Goal: Task Accomplishment & Management: Use online tool/utility

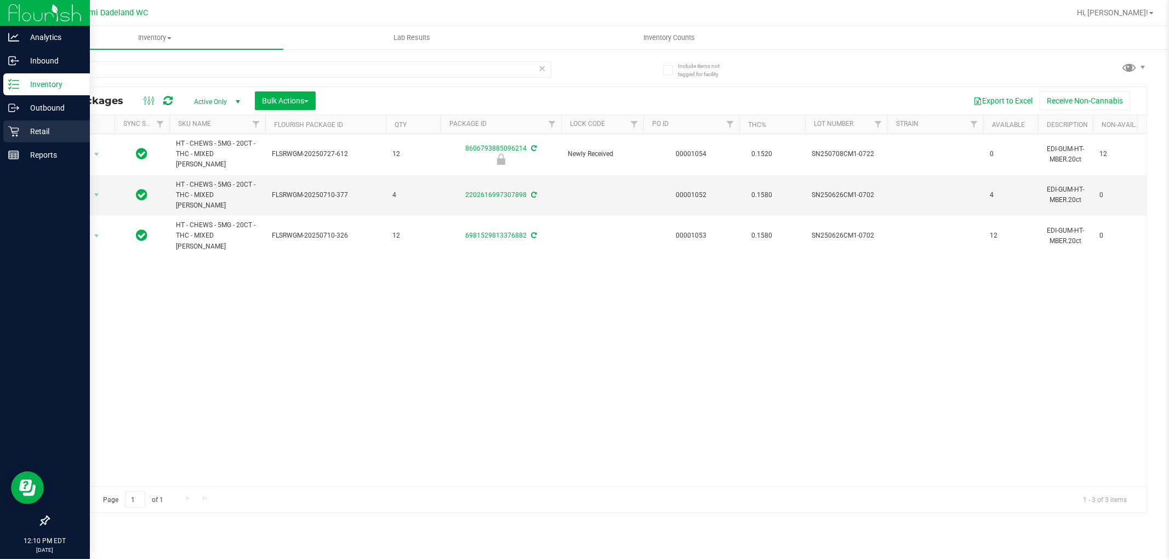
click at [29, 133] on p "Retail" at bounding box center [52, 131] width 66 height 13
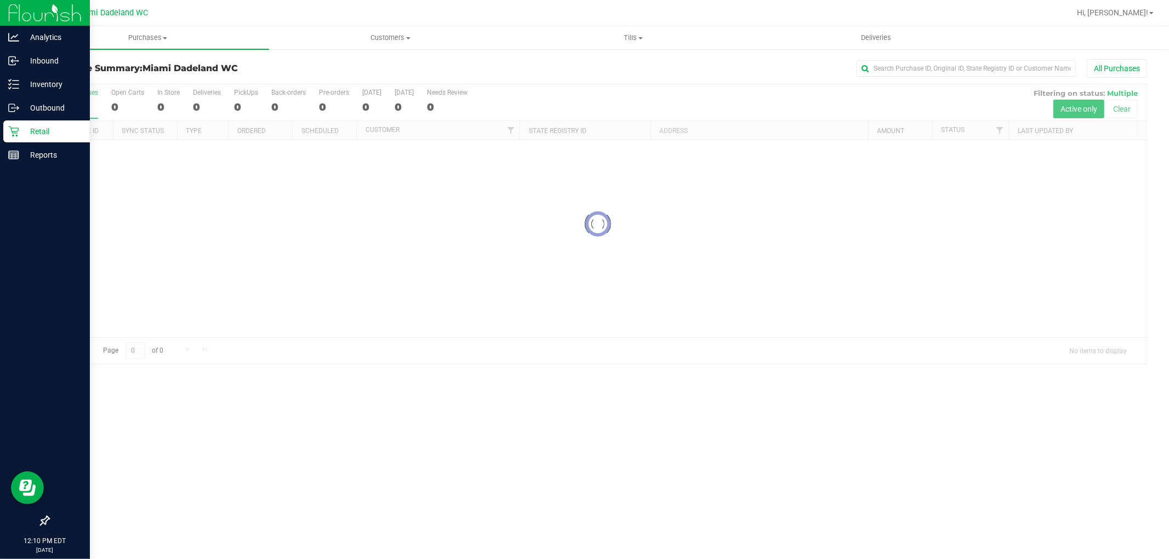
click at [501, 81] on div "Purchase Summary: Miami Dadeland WC All Purchases" at bounding box center [597, 71] width 1098 height 24
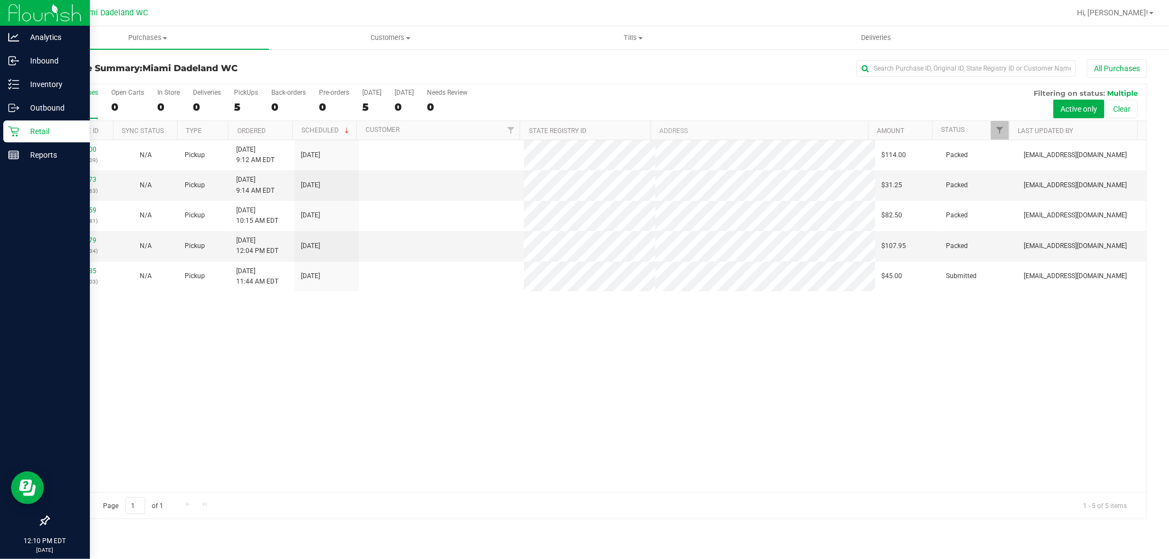
click at [510, 318] on div "11841400 (317072809) N/A Pickup [DATE] 9:12 AM EDT 8/25/2025 $114.00 Packed [EM…" at bounding box center [597, 316] width 1097 height 352
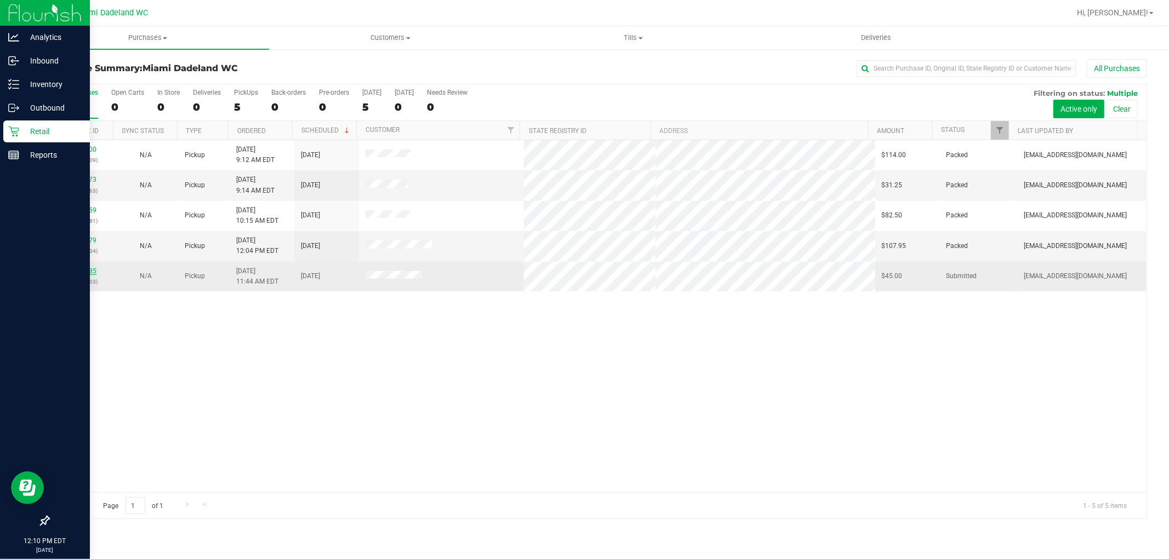
click at [88, 270] on link "11843185" at bounding box center [81, 271] width 31 height 8
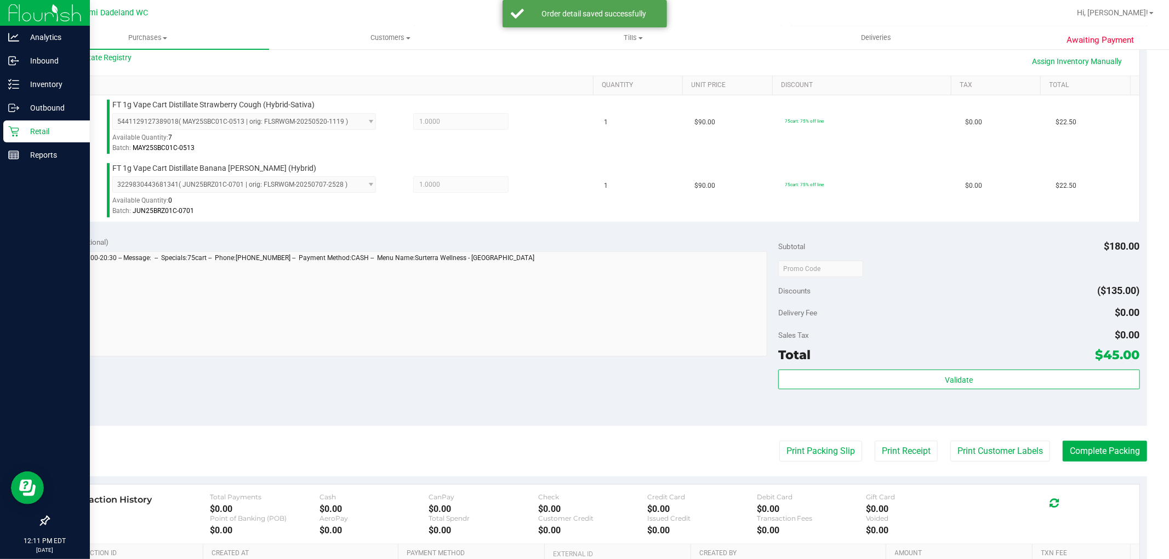
scroll to position [304, 0]
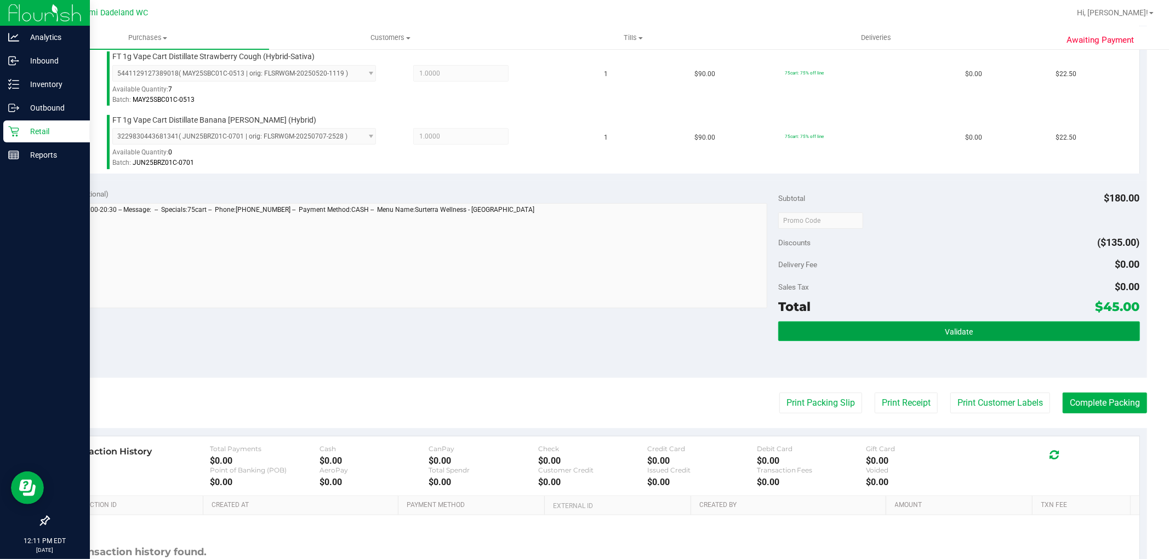
click at [866, 322] on button "Validate" at bounding box center [958, 332] width 361 height 20
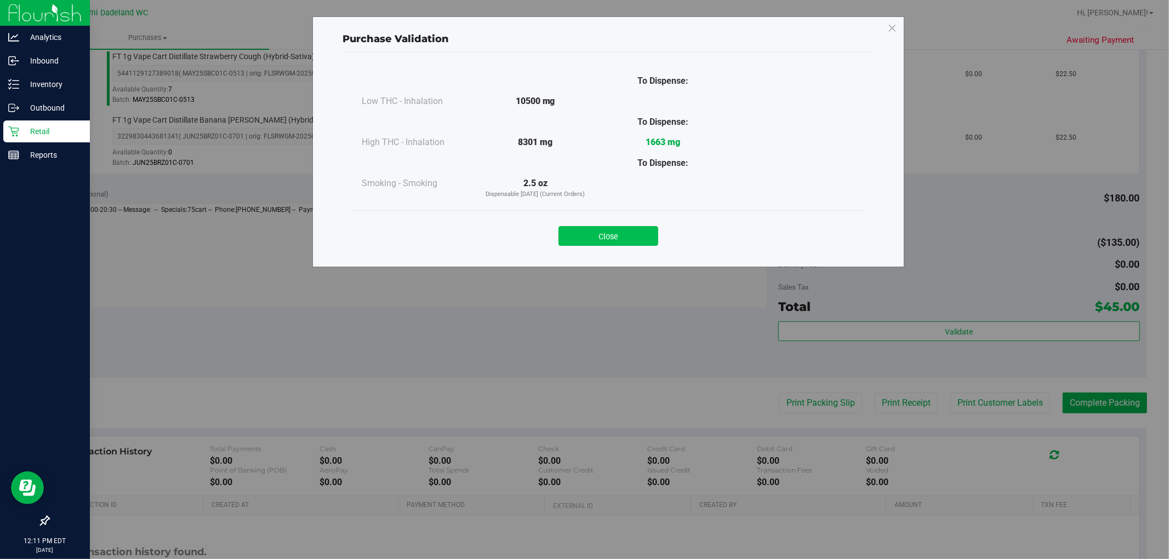
click at [607, 231] on button "Close" at bounding box center [608, 236] width 100 height 20
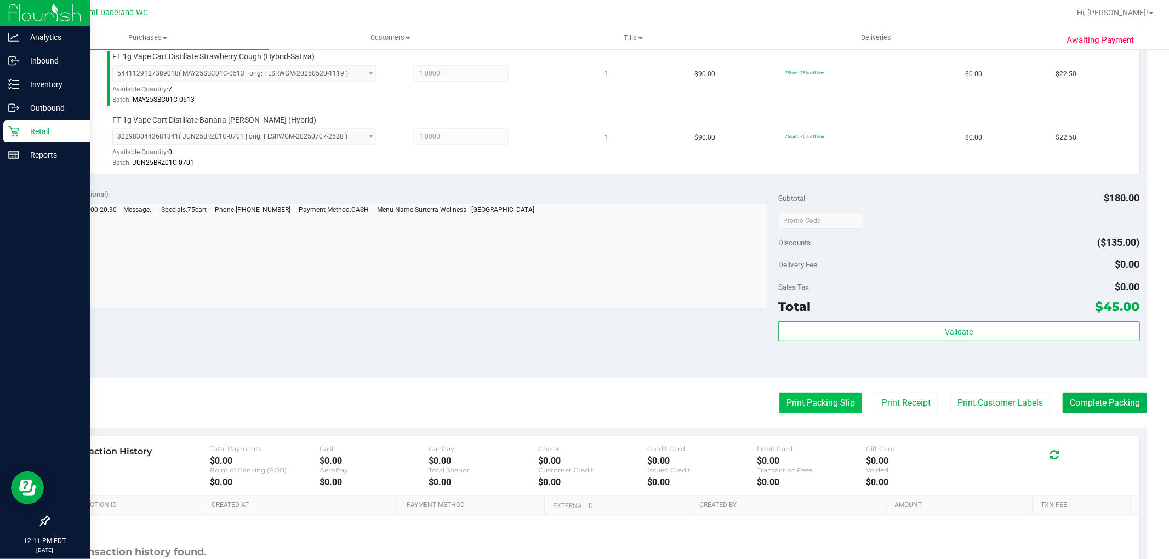
click at [831, 408] on button "Print Packing Slip" at bounding box center [820, 403] width 83 height 21
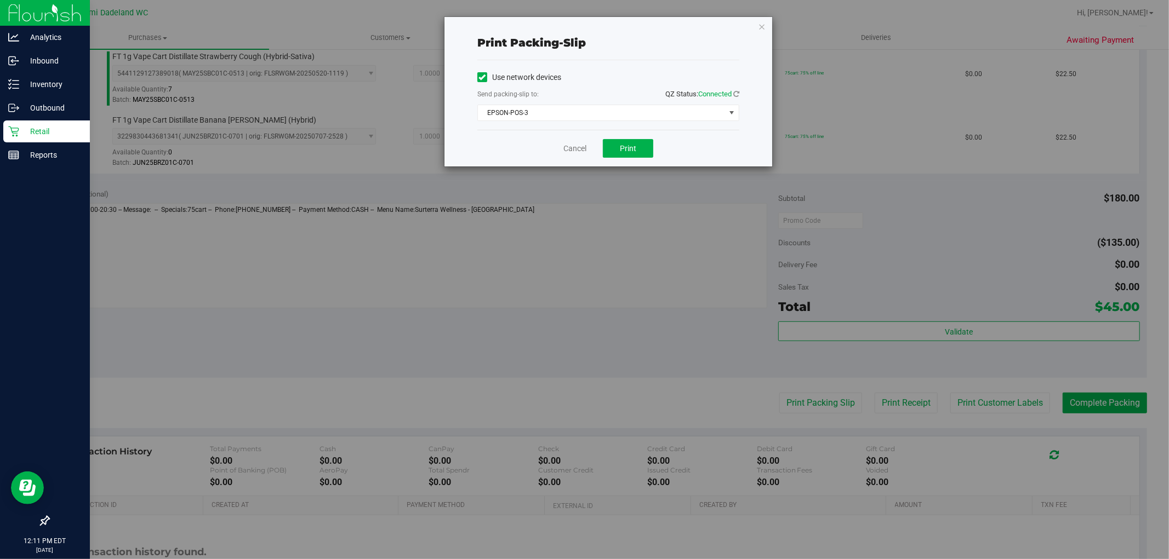
click at [637, 139] on div "Cancel Print" at bounding box center [608, 148] width 262 height 37
click at [627, 148] on span "Print" at bounding box center [628, 148] width 16 height 9
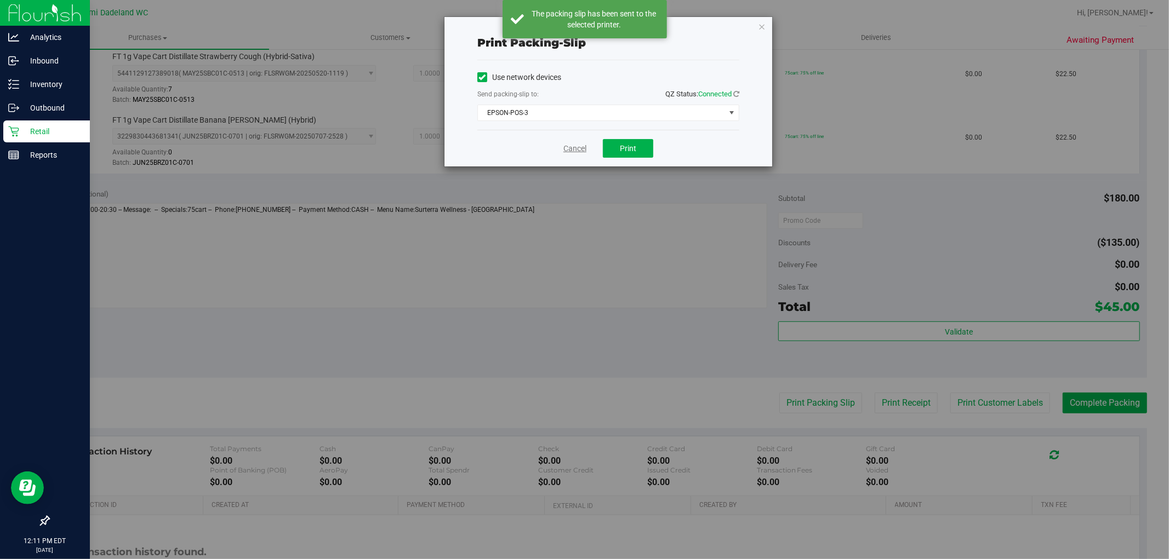
click at [568, 144] on link "Cancel" at bounding box center [574, 149] width 23 height 12
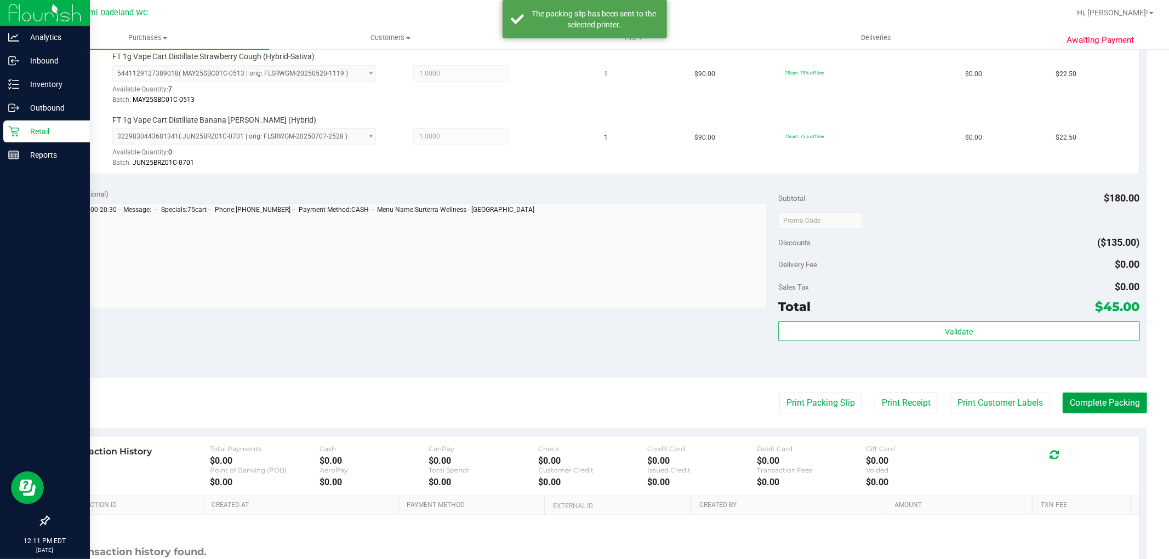
click at [1109, 395] on button "Complete Packing" at bounding box center [1104, 403] width 84 height 21
